Goal: Information Seeking & Learning: Learn about a topic

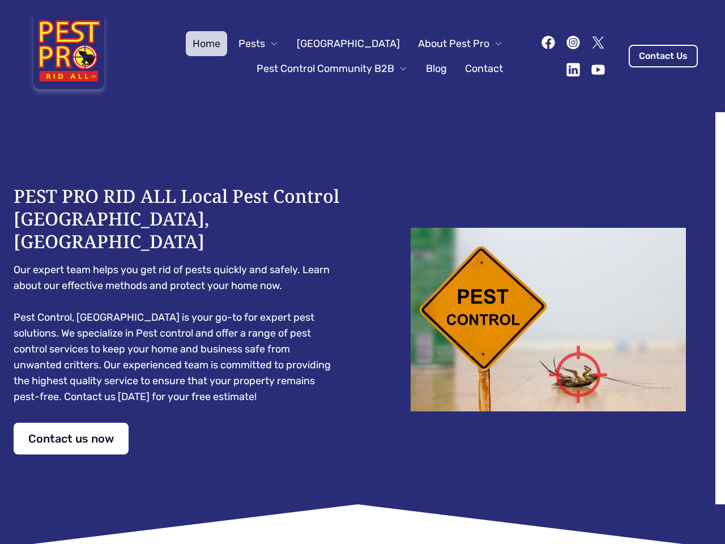
click at [363, 272] on div "PEST PRO RID ALL Local Pest Control [GEOGRAPHIC_DATA], [GEOGRAPHIC_DATA] Our ex…" at bounding box center [363, 320] width 698 height 270
click at [265, 44] on span "Pests" at bounding box center [251, 44] width 27 height 16
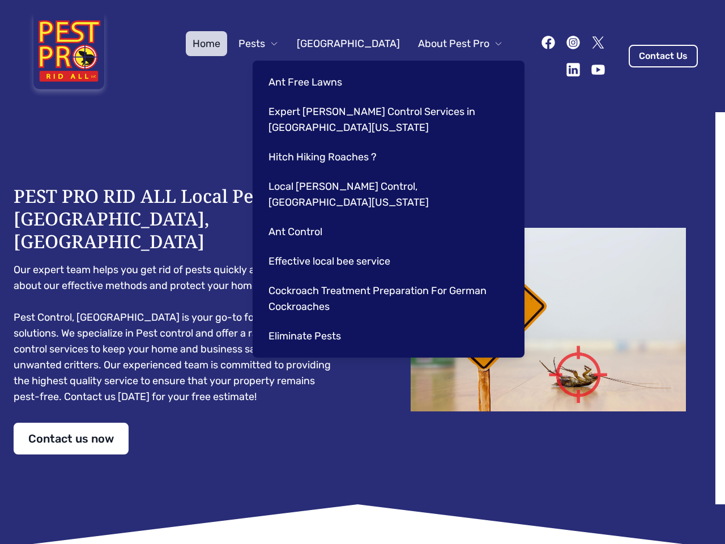
click at [449, 44] on span "About Pest Pro" at bounding box center [453, 44] width 71 height 16
click at [321, 69] on div "Ant Free Lawns Expert [PERSON_NAME] Control Services in [GEOGRAPHIC_DATA] [US_S…" at bounding box center [389, 209] width 272 height 297
